Goal: Task Accomplishment & Management: Use online tool/utility

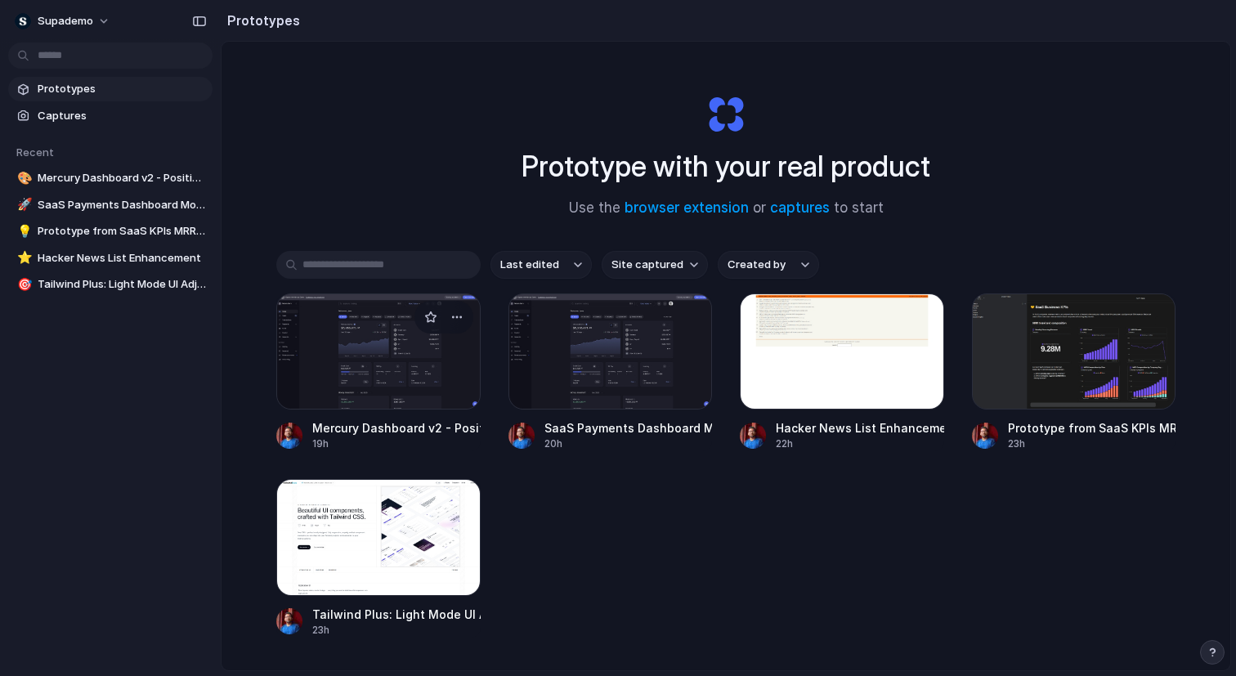
click at [417, 357] on div at bounding box center [378, 352] width 204 height 116
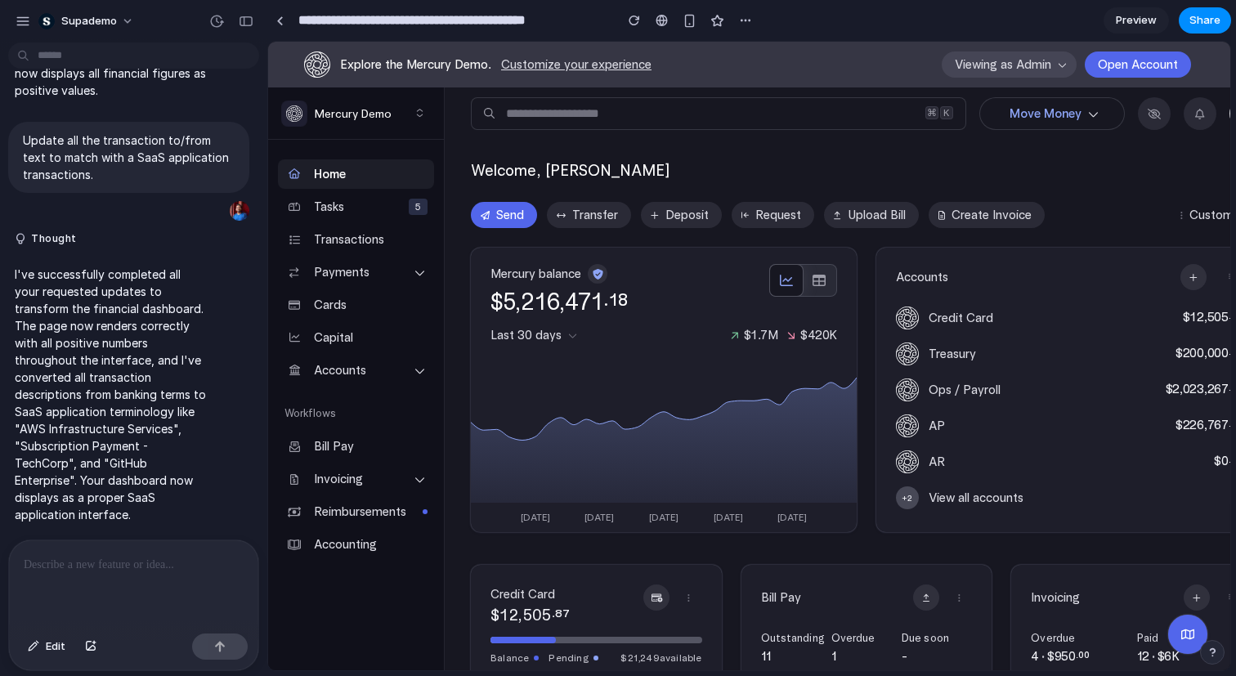
scroll to position [459, 0]
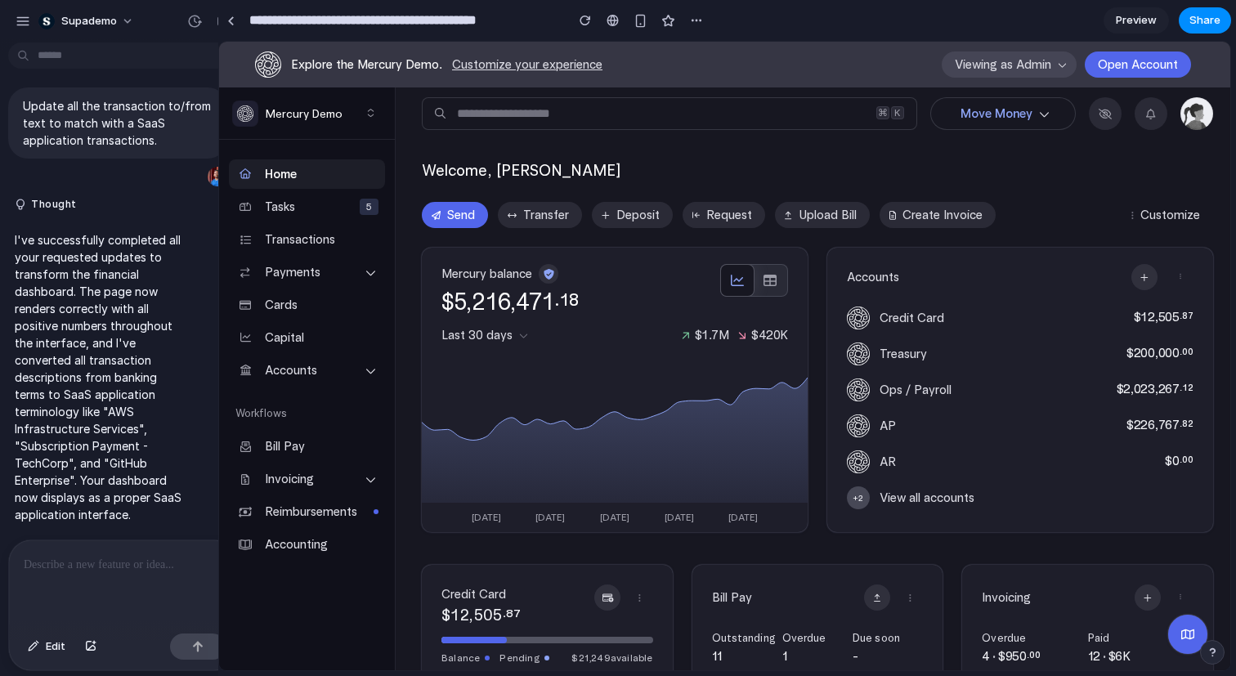
drag, startPoint x: 366, startPoint y: 79, endPoint x: 218, endPoint y: 95, distance: 148.8
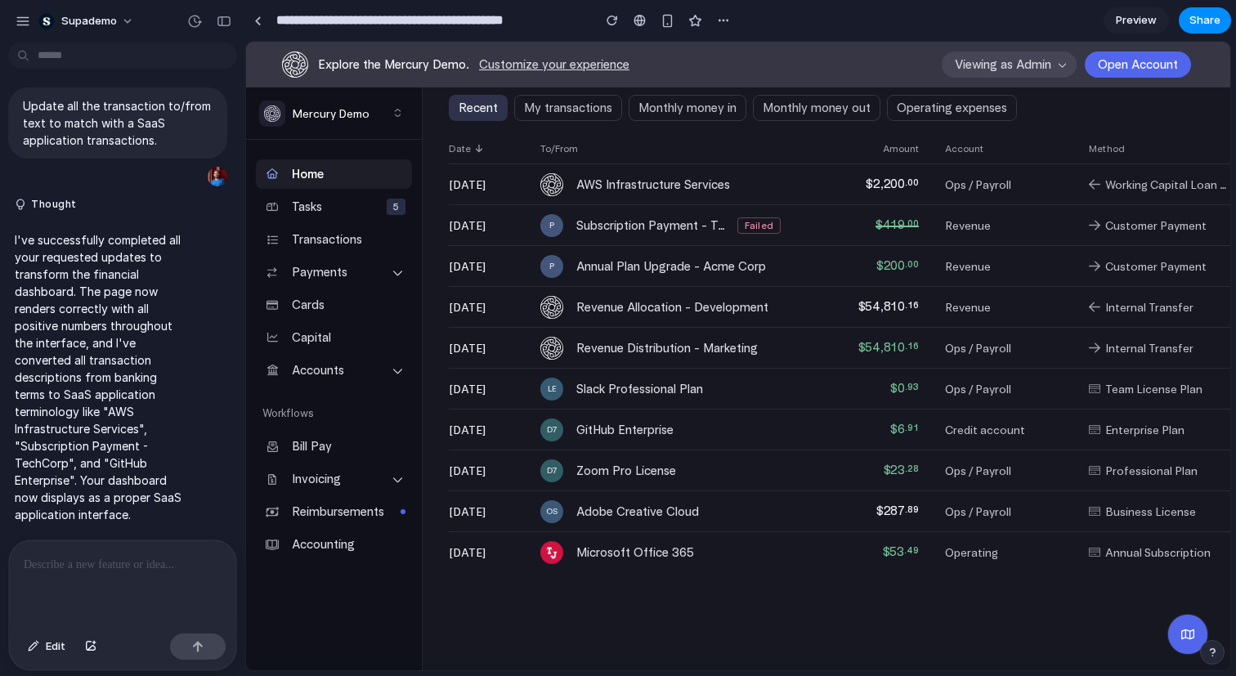
scroll to position [0, 0]
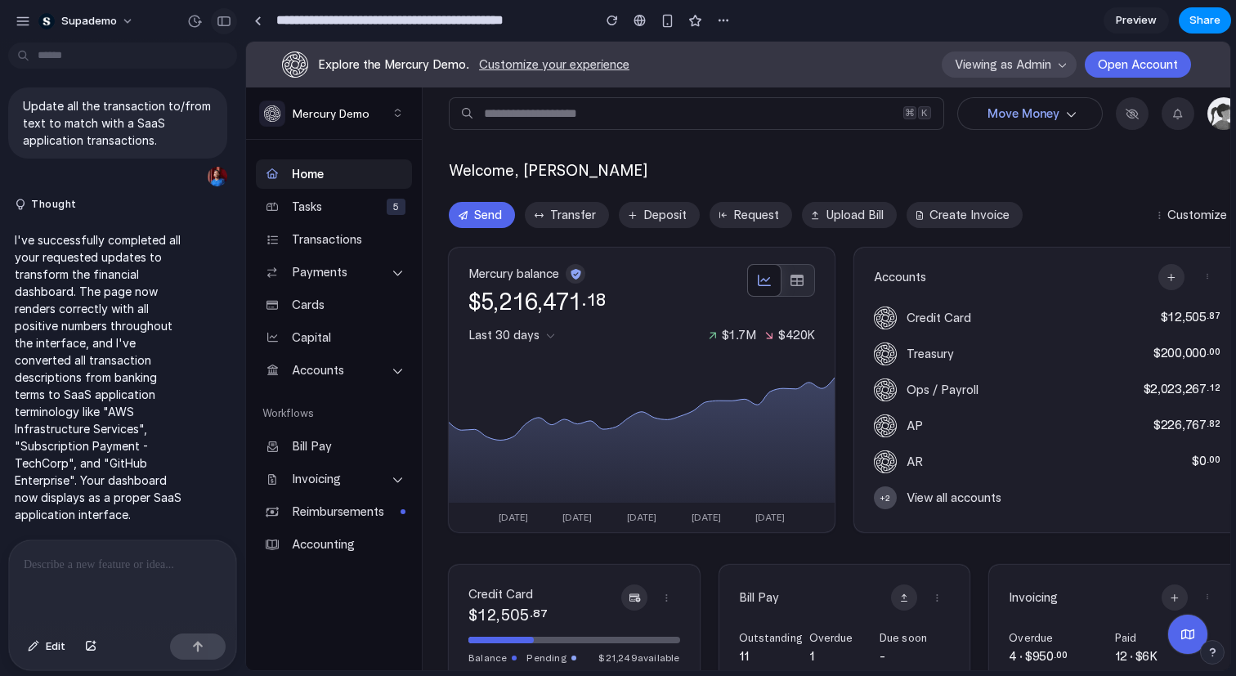
click at [231, 25] on div "button" at bounding box center [224, 21] width 15 height 11
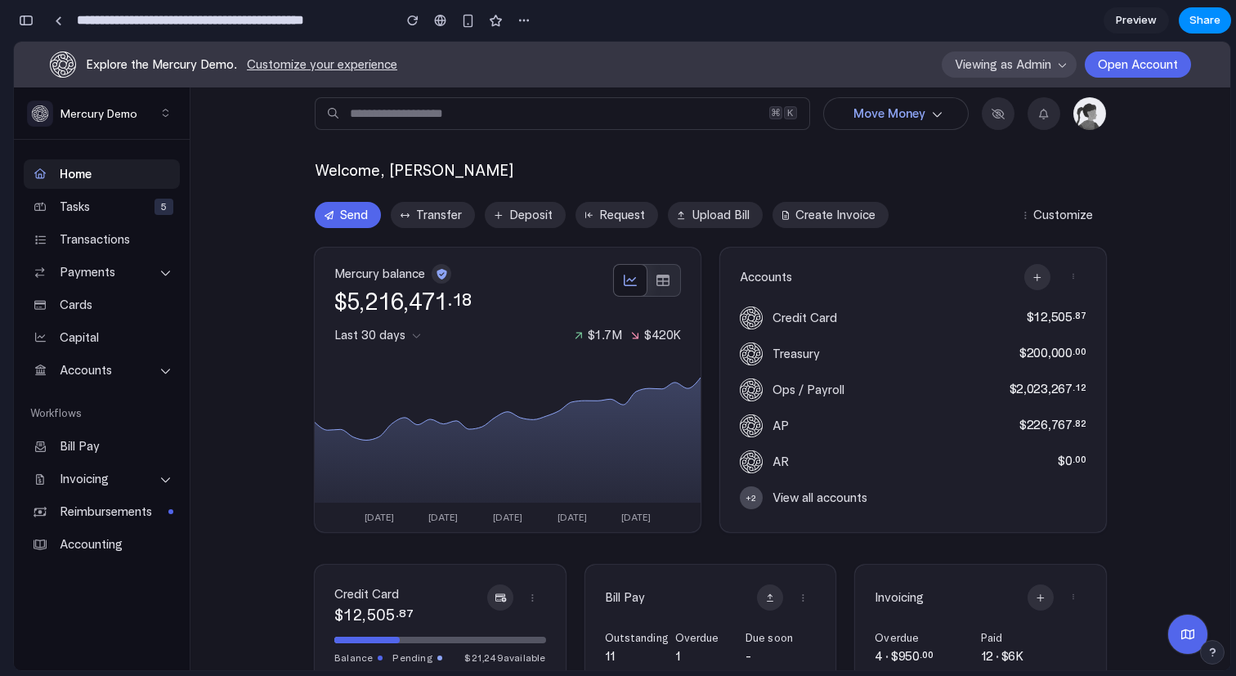
click at [35, 24] on button "button" at bounding box center [26, 20] width 26 height 26
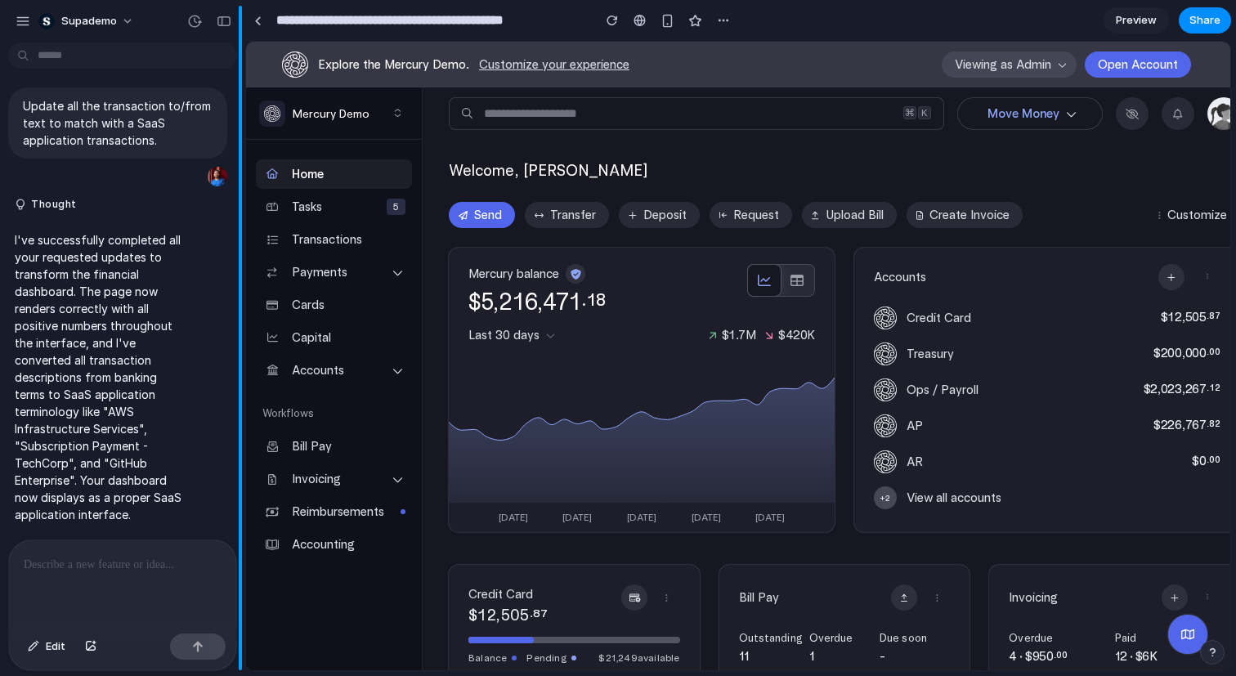
scroll to position [321, 0]
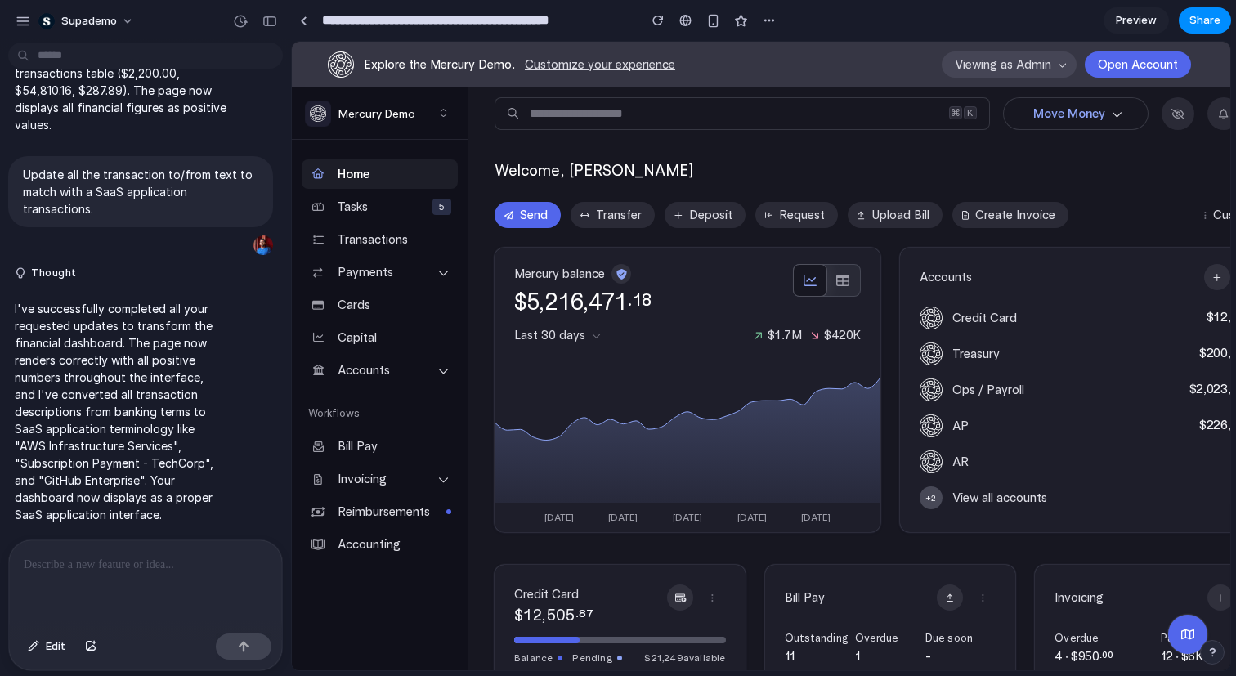
drag, startPoint x: 244, startPoint y: 92, endPoint x: 291, endPoint y: 89, distance: 47.5
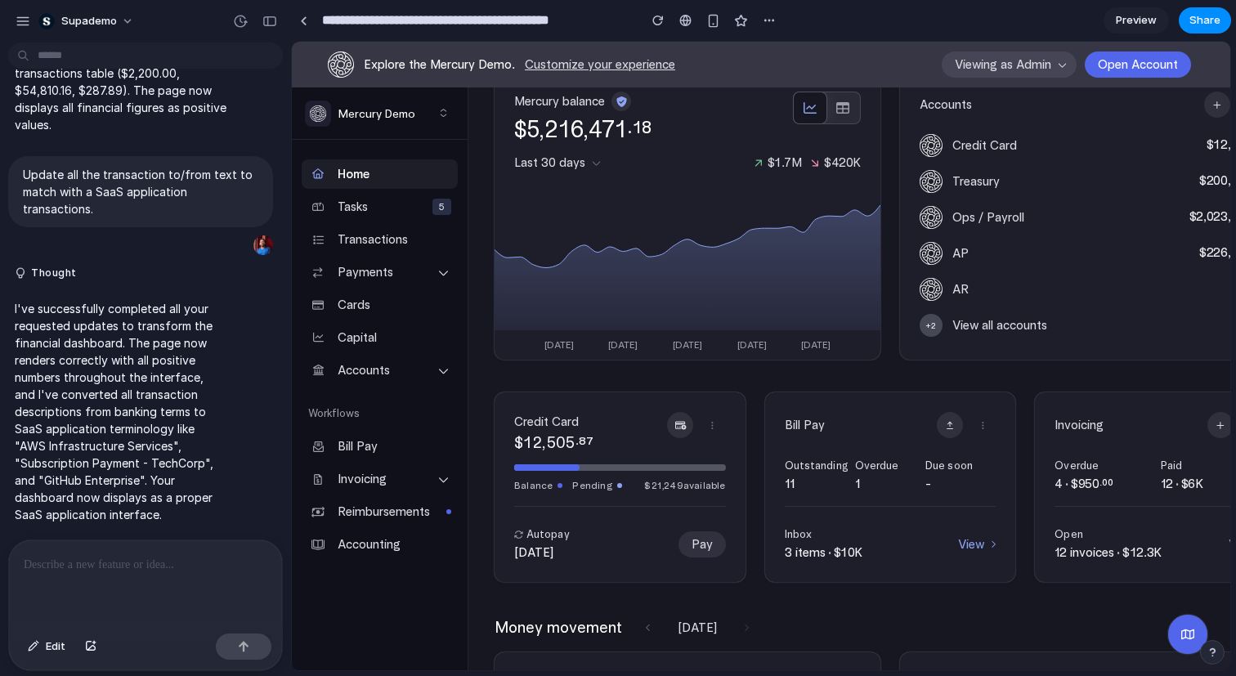
scroll to position [0, 0]
